Goal: Information Seeking & Learning: Check status

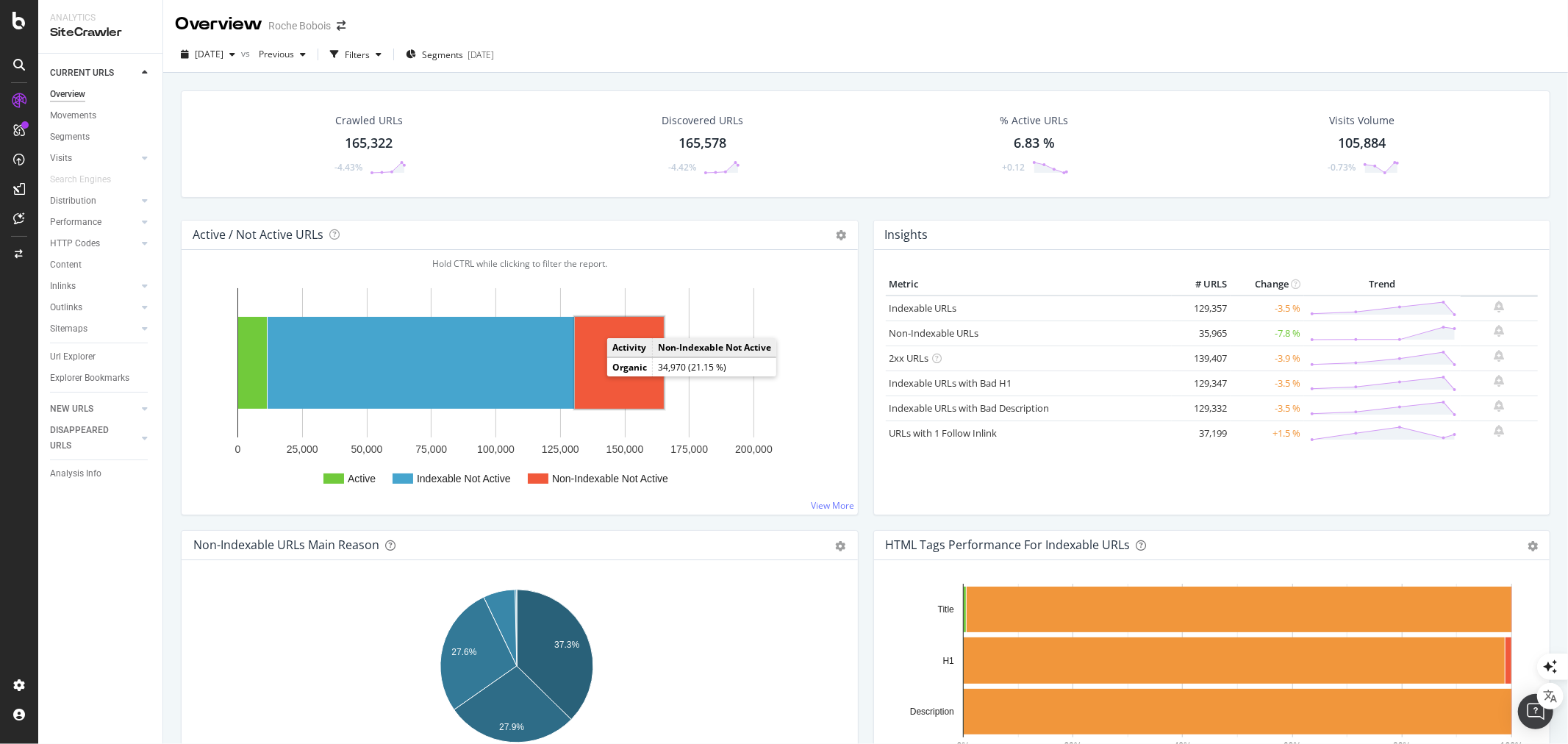
click at [599, 373] on rect "A chart." at bounding box center [619, 363] width 89 height 92
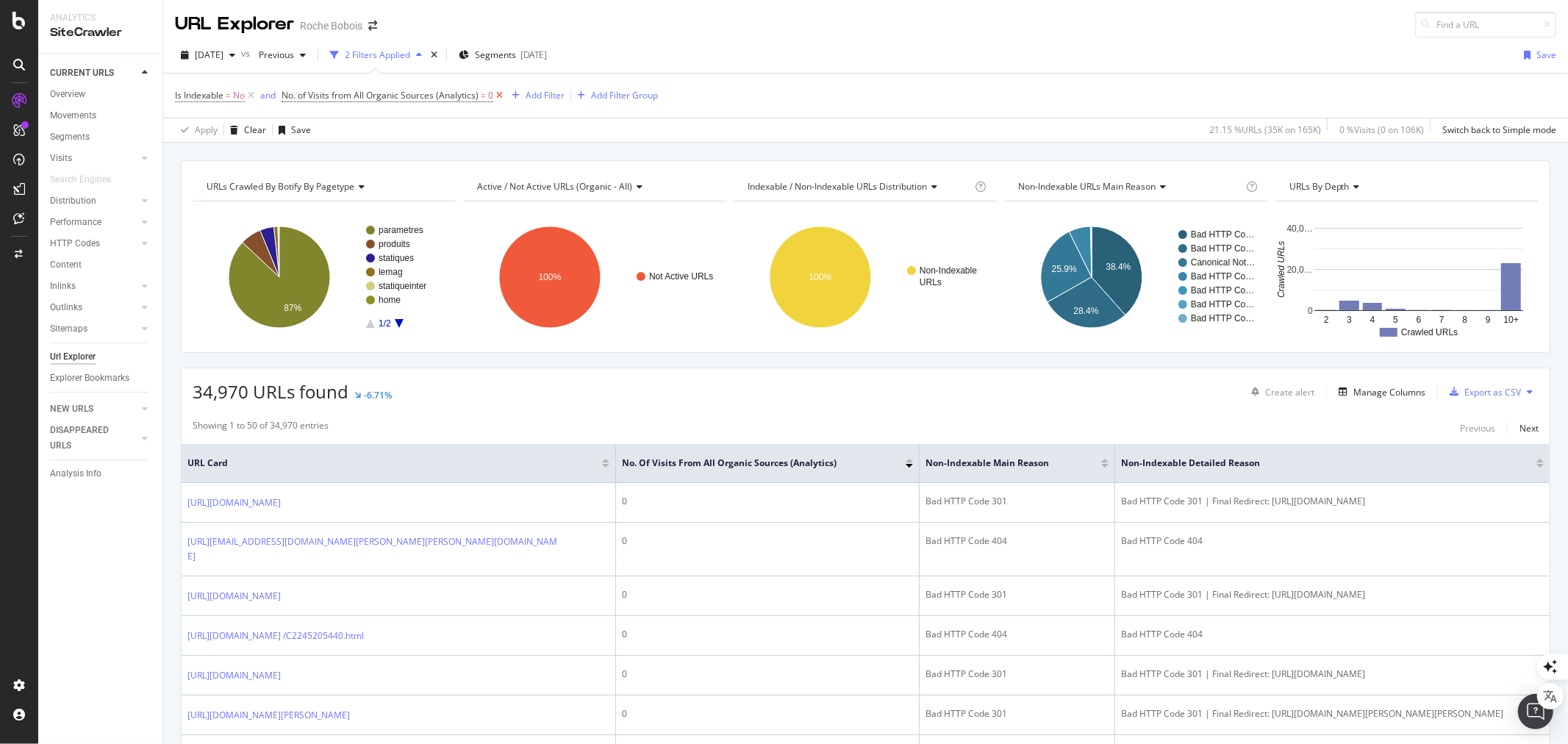
click at [501, 94] on icon at bounding box center [500, 96] width 13 height 15
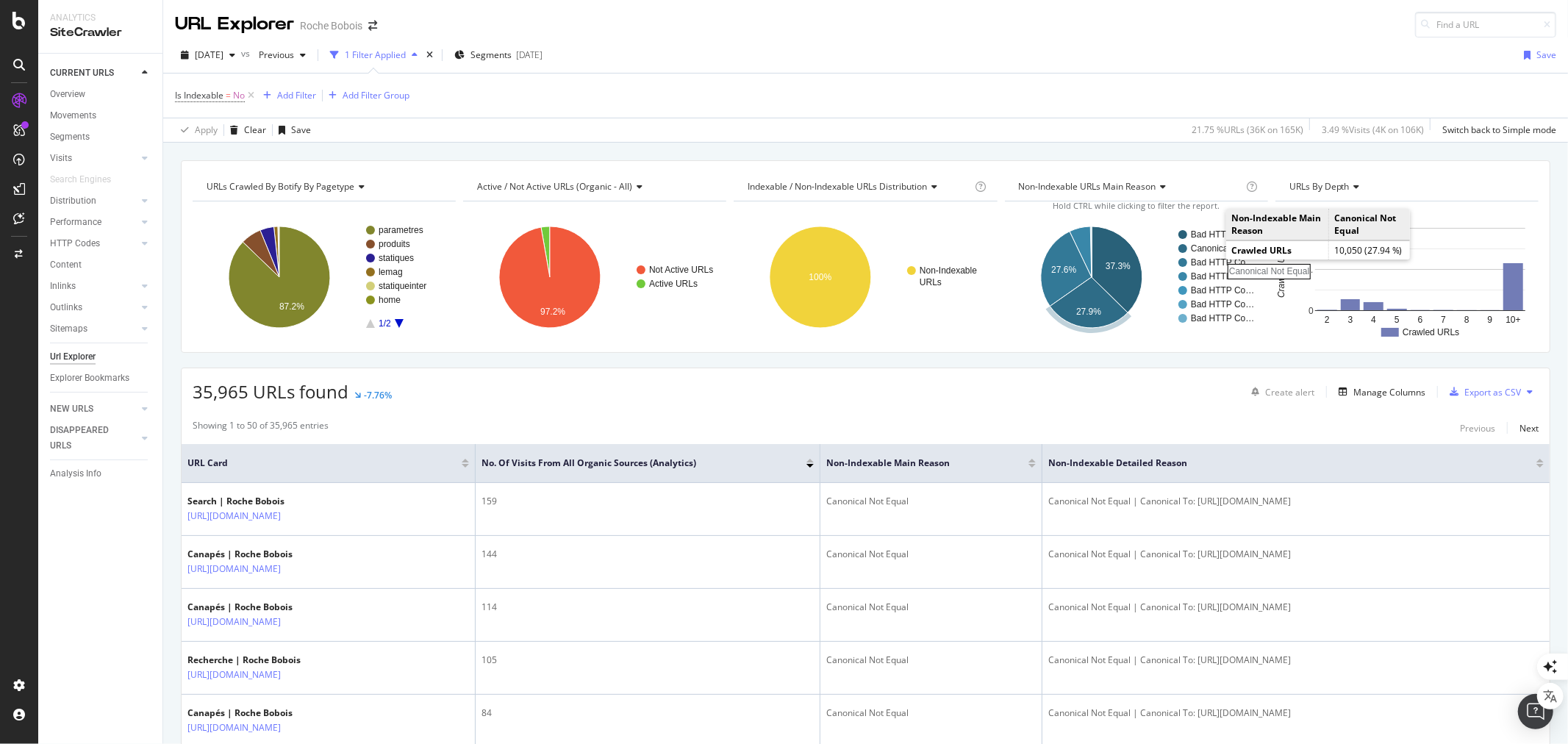
click at [1212, 250] on rect "A chart." at bounding box center [1223, 249] width 64 height 9
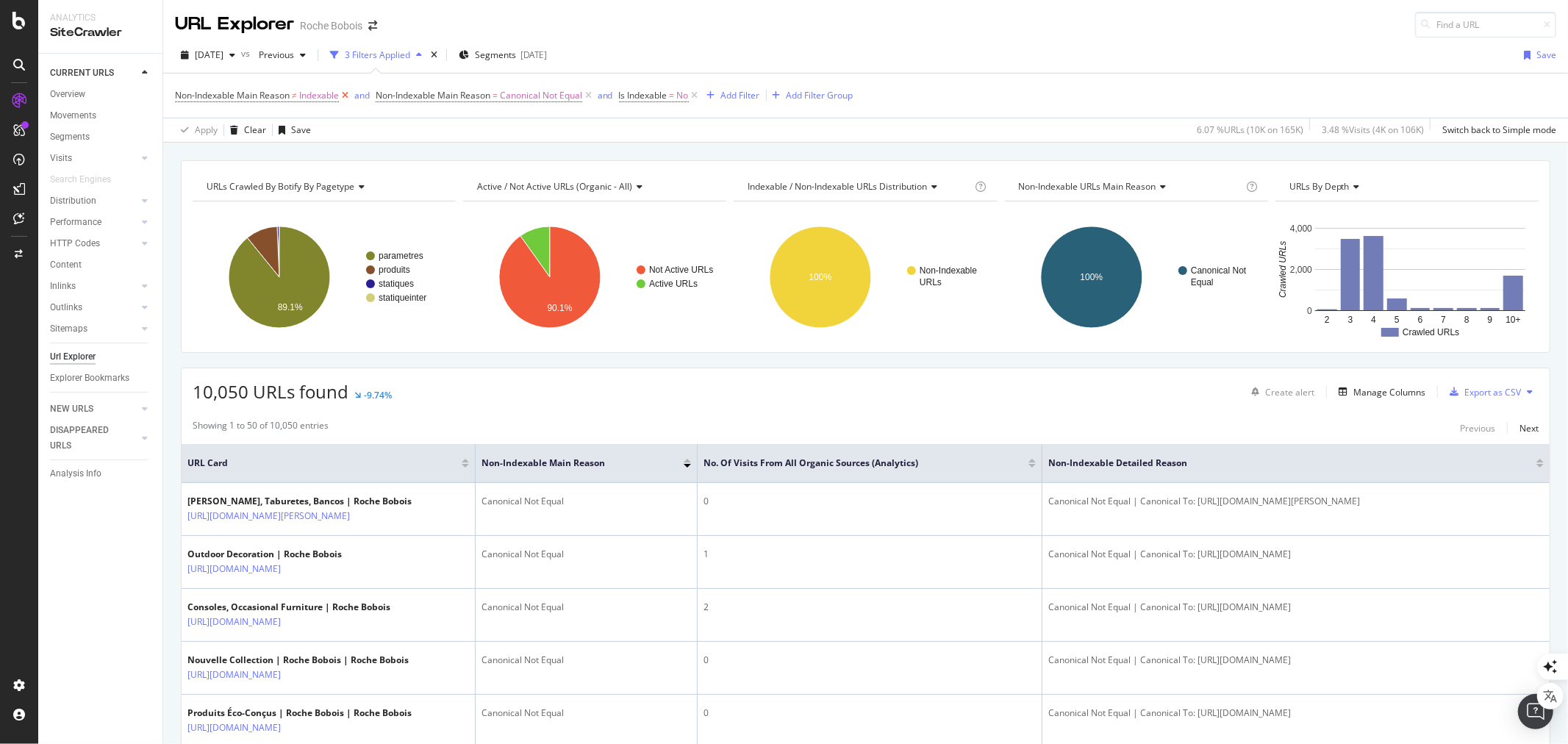
click at [345, 96] on icon at bounding box center [345, 96] width 13 height 15
click at [1401, 391] on div "Manage Columns" at bounding box center [1389, 392] width 72 height 13
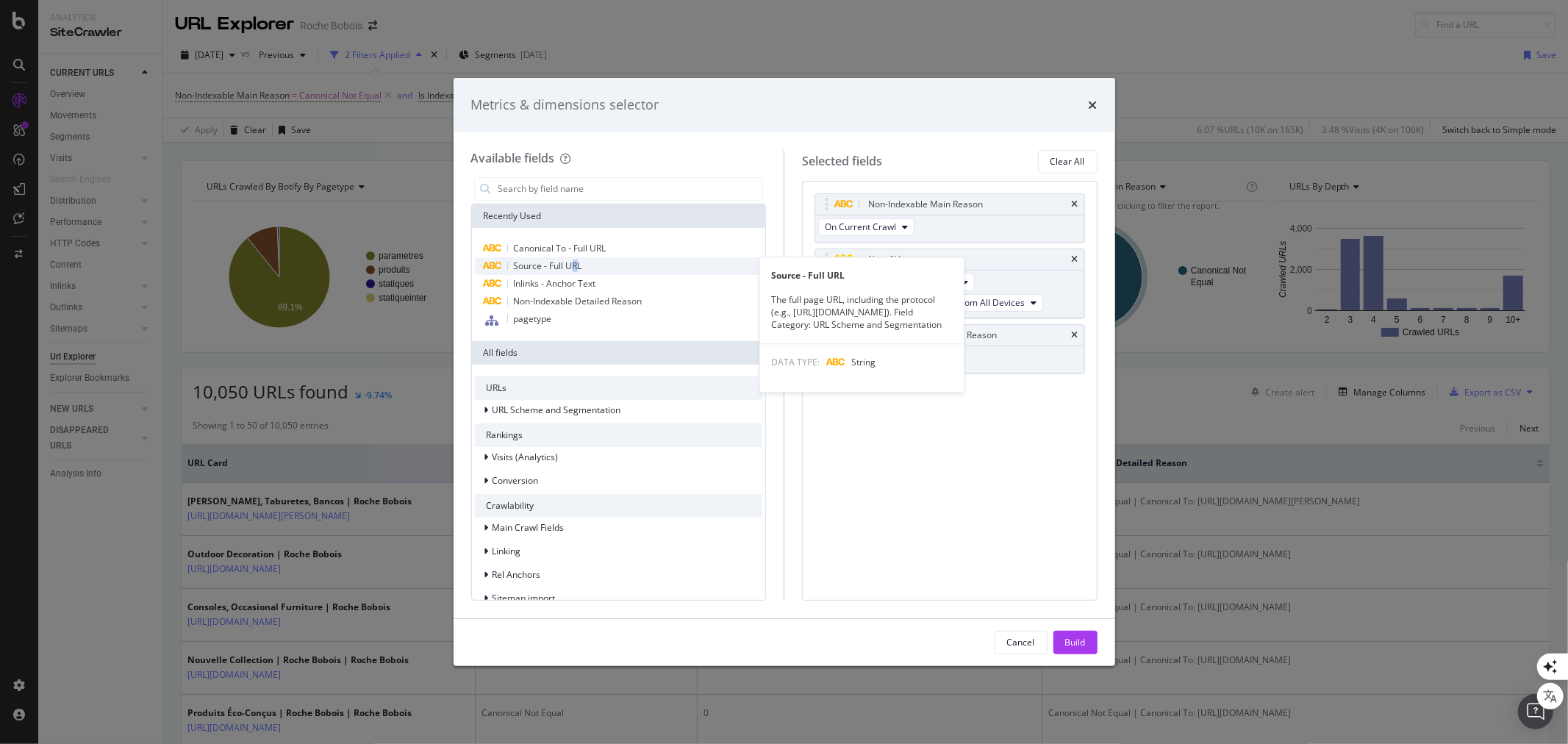
click at [576, 260] on span "Source - Full URL" at bounding box center [547, 266] width 69 height 13
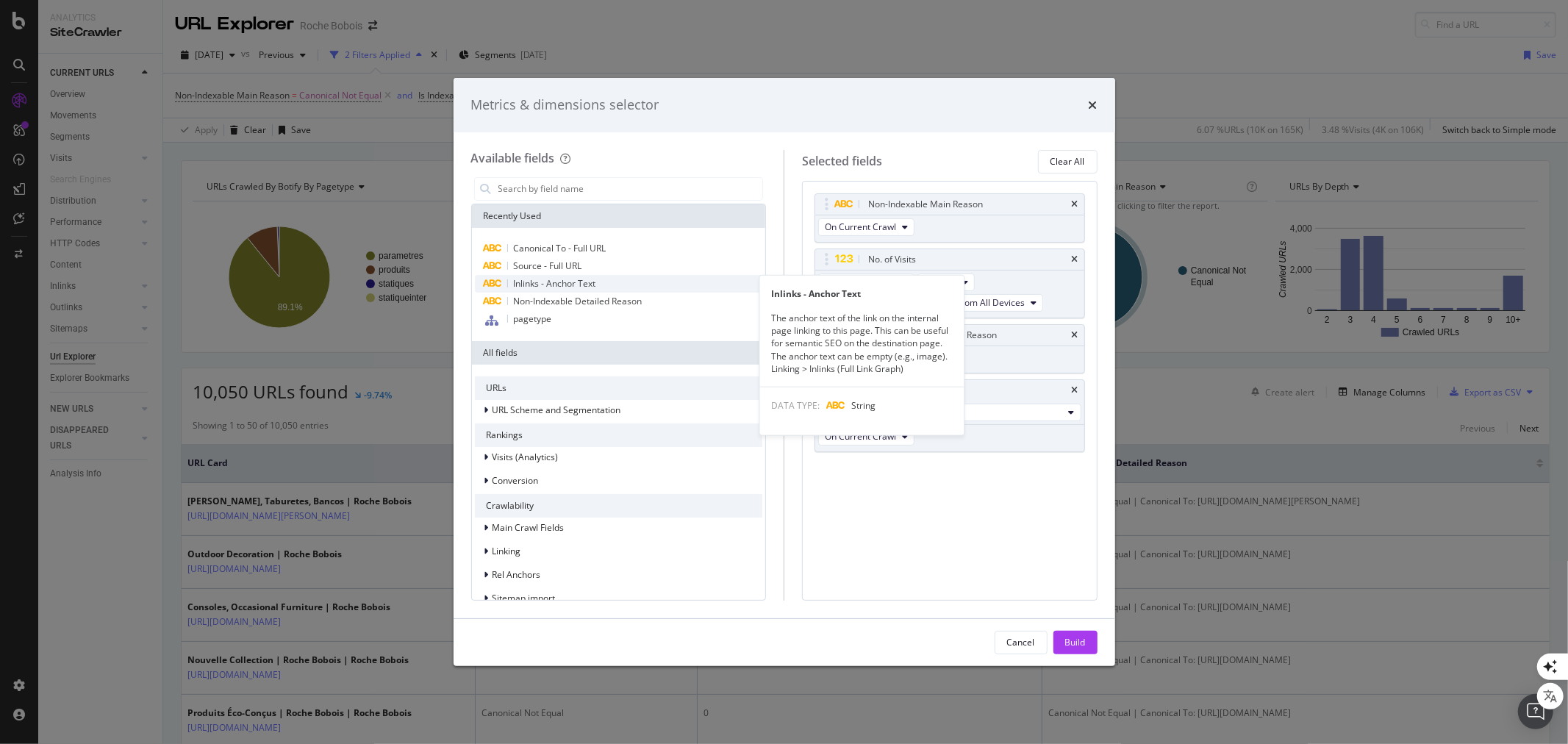
click at [559, 288] on span "Inlinks - Anchor Text" at bounding box center [555, 283] width 82 height 13
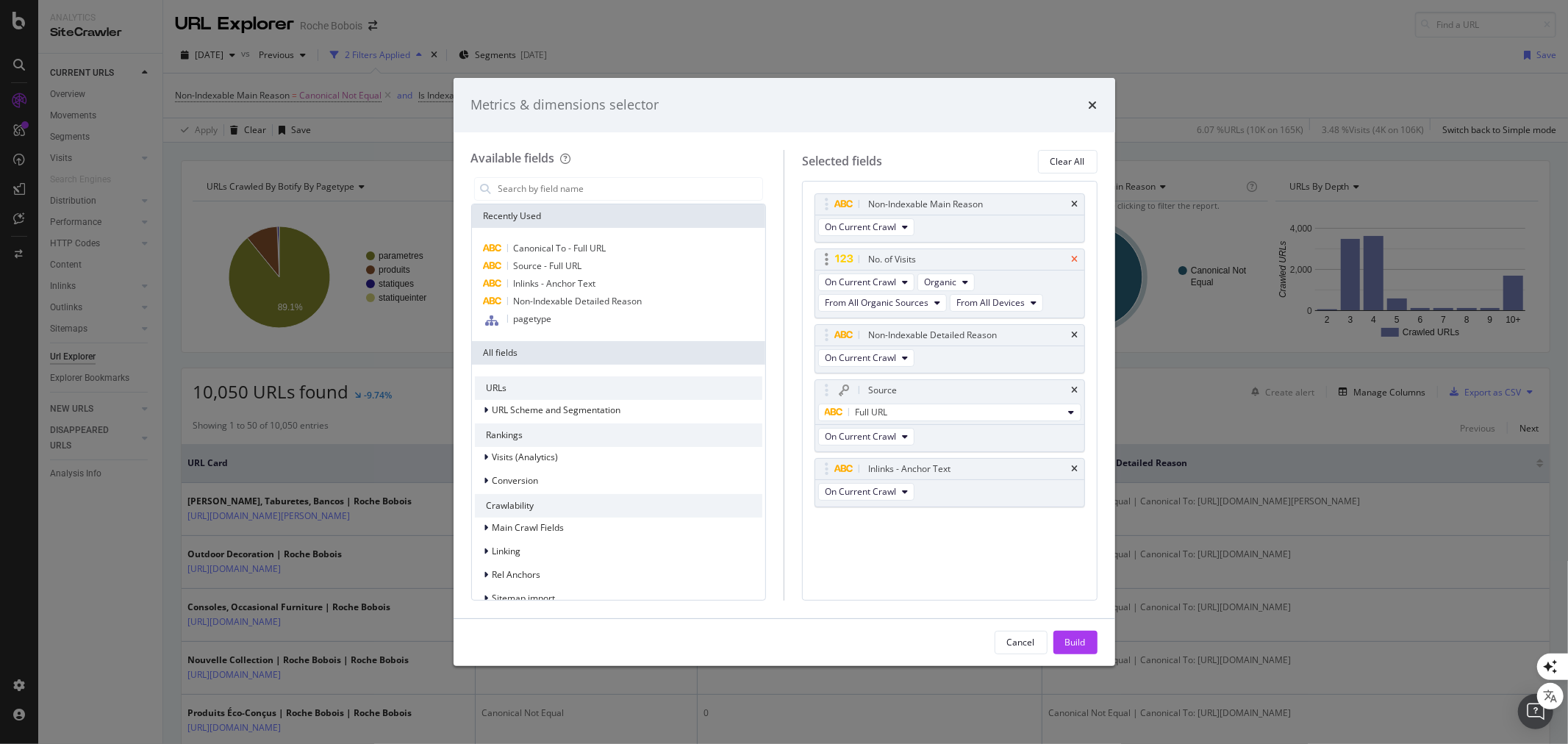
click at [1075, 255] on icon "times" at bounding box center [1075, 260] width 6 height 9
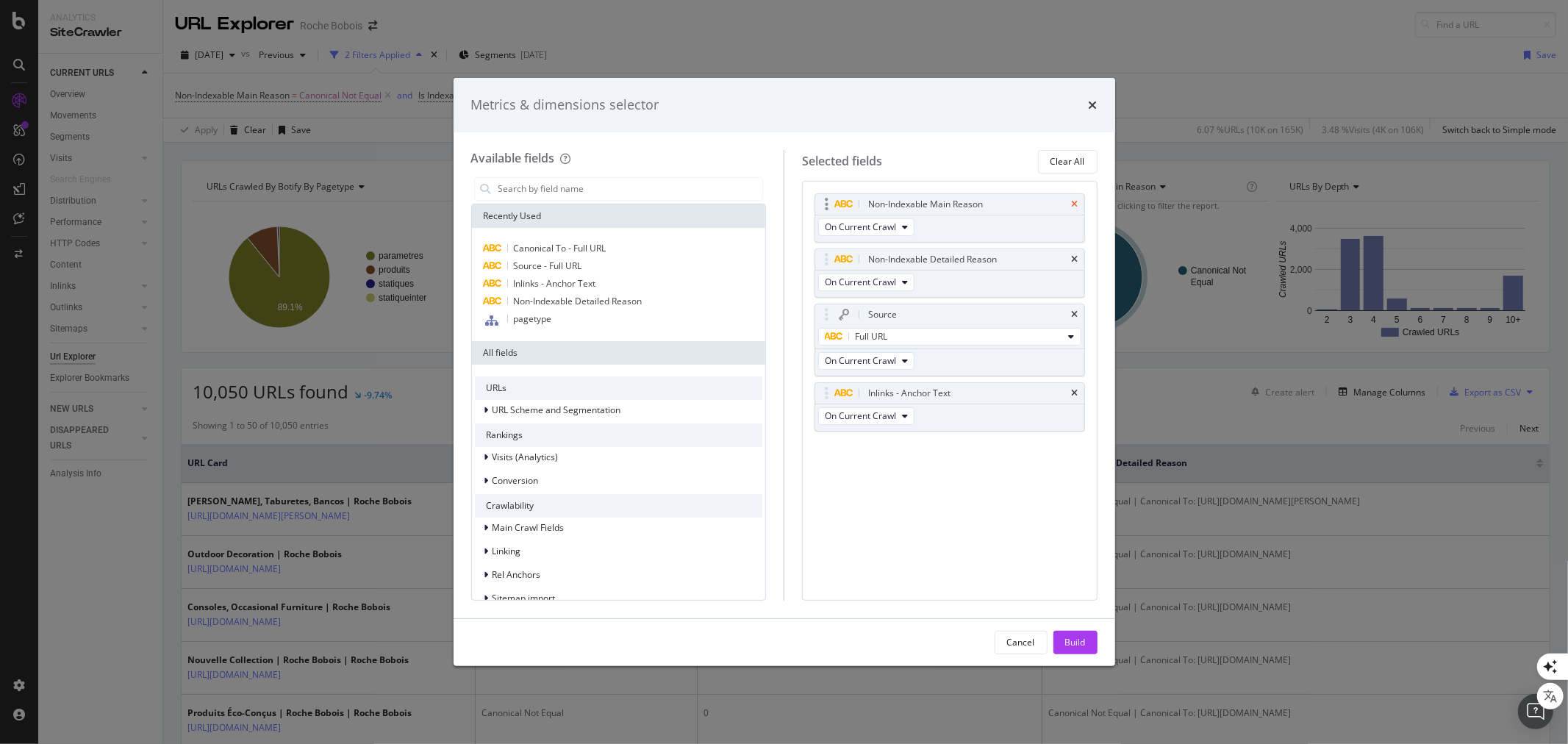
click at [1076, 202] on icon "times" at bounding box center [1075, 205] width 6 height 9
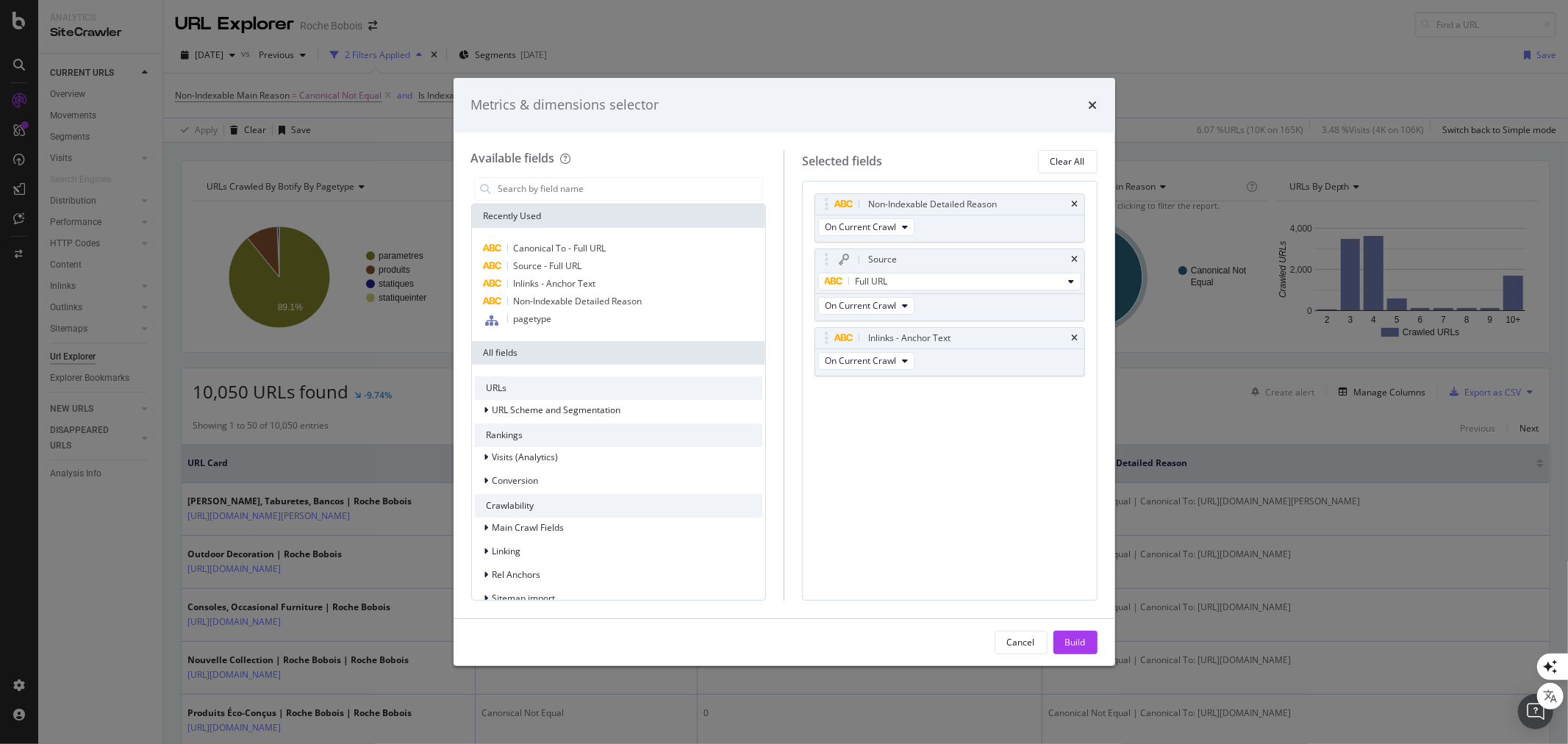
drag, startPoint x: 1077, startPoint y: 637, endPoint x: 524, endPoint y: 8, distance: 837.5
click at [1077, 637] on div "Build" at bounding box center [1075, 643] width 21 height 13
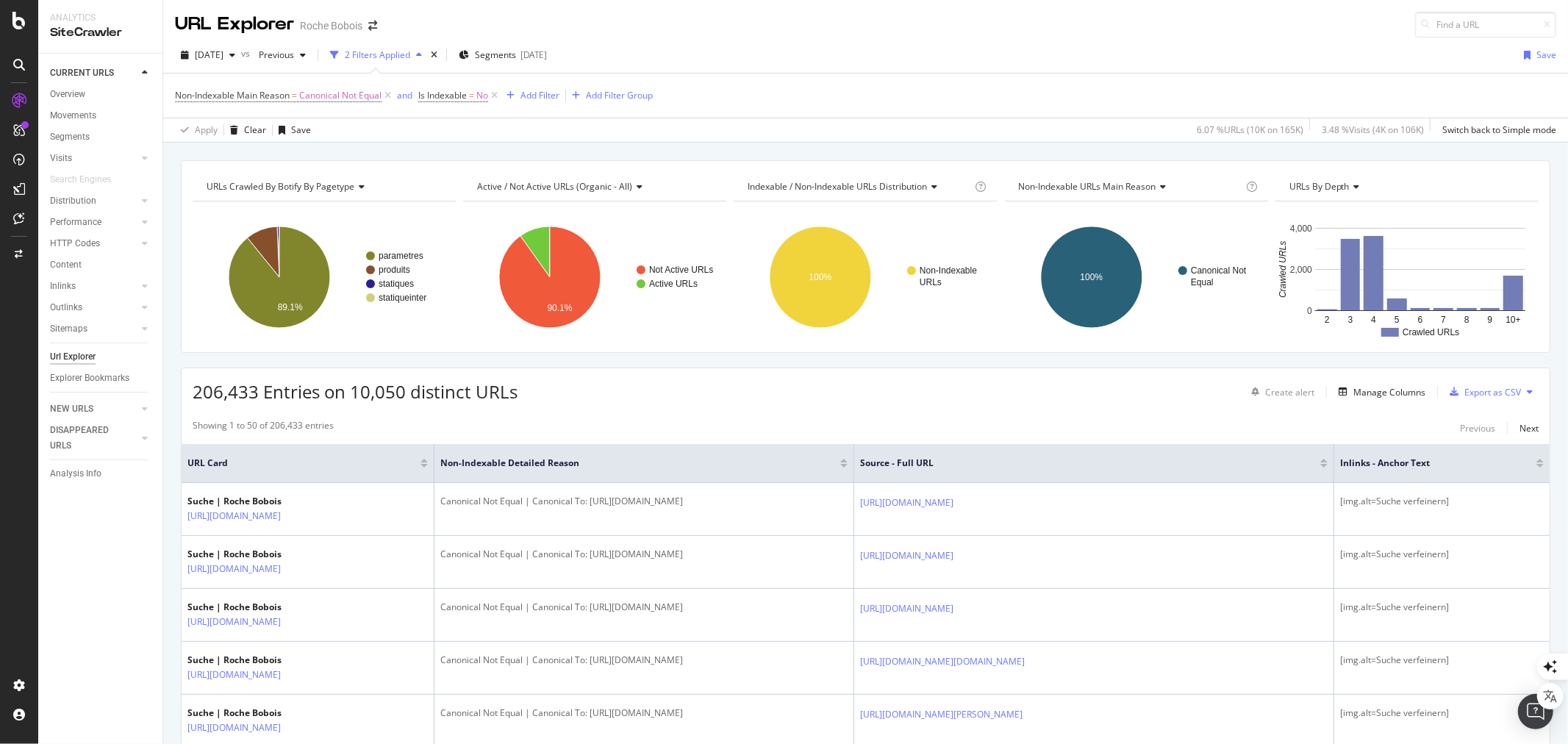
click at [243, 12] on div "URL Explorer" at bounding box center [234, 24] width 119 height 25
click at [224, 51] on span "[DATE]" at bounding box center [208, 55] width 28 height 13
click at [246, 164] on div "[DATE]" at bounding box center [236, 163] width 79 height 13
